Goal: Transaction & Acquisition: Purchase product/service

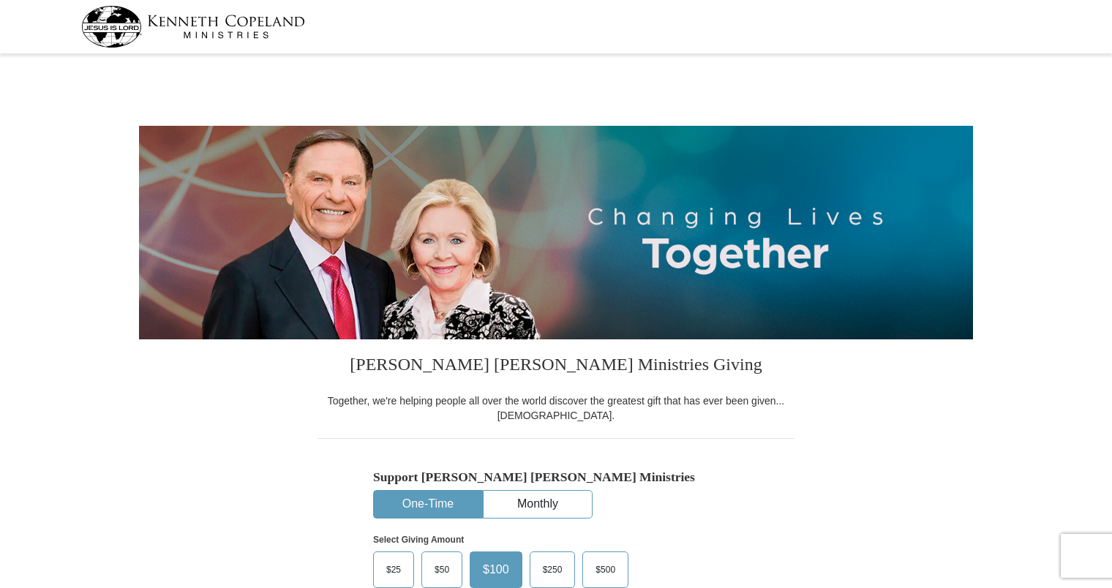
select select "NM"
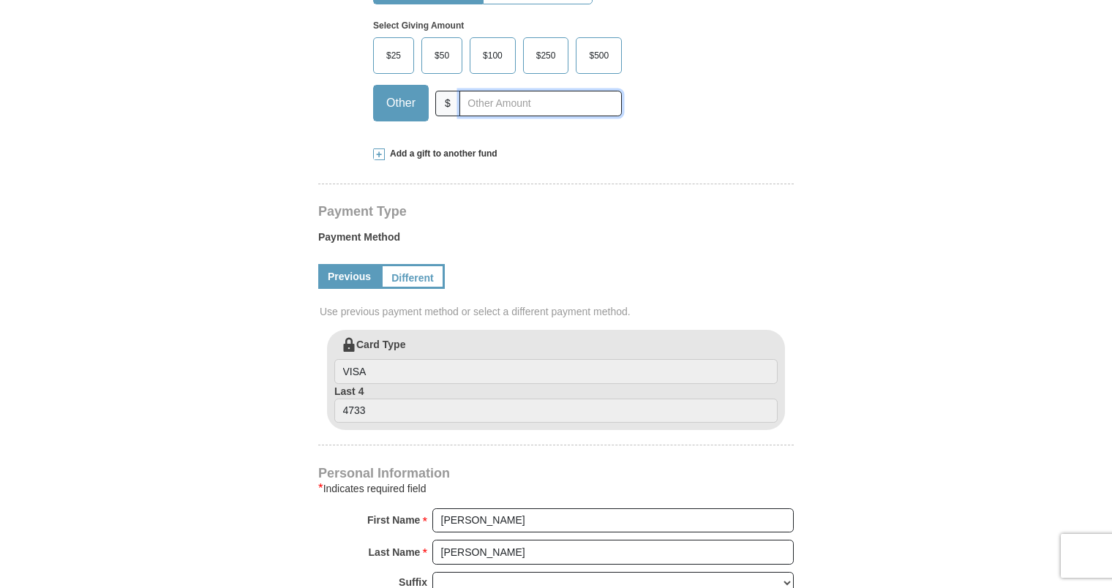
click at [506, 94] on input "text" at bounding box center [540, 104] width 162 height 26
type input "552.00"
click at [377, 152] on span at bounding box center [379, 154] width 12 height 12
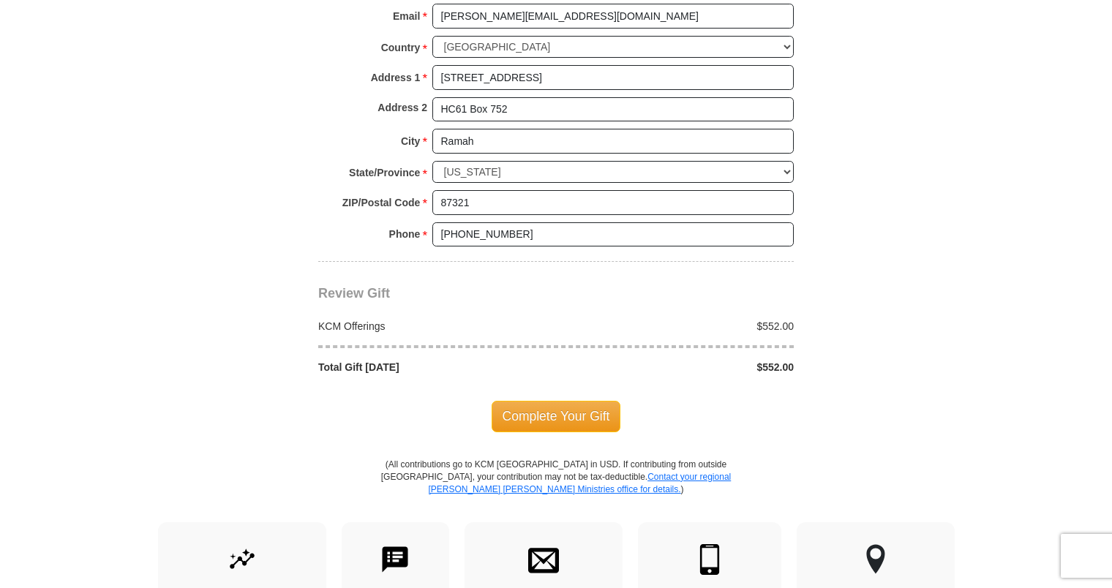
scroll to position [1404, 0]
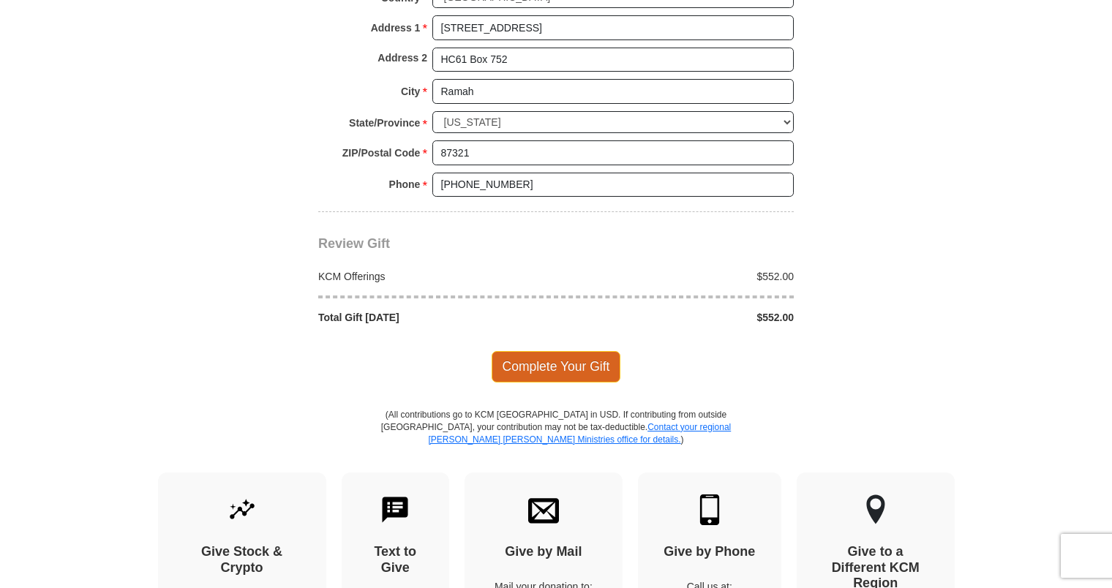
click at [578, 351] on span "Complete Your Gift" at bounding box center [555, 366] width 129 height 31
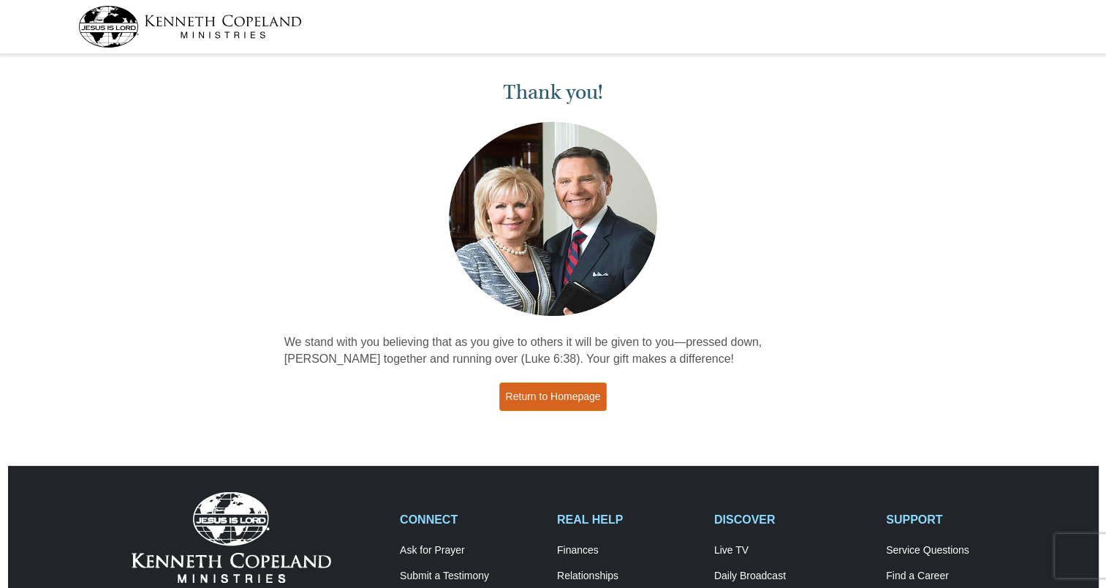
click at [563, 392] on link "Return to Homepage" at bounding box center [553, 396] width 108 height 29
